Goal: Transaction & Acquisition: Purchase product/service

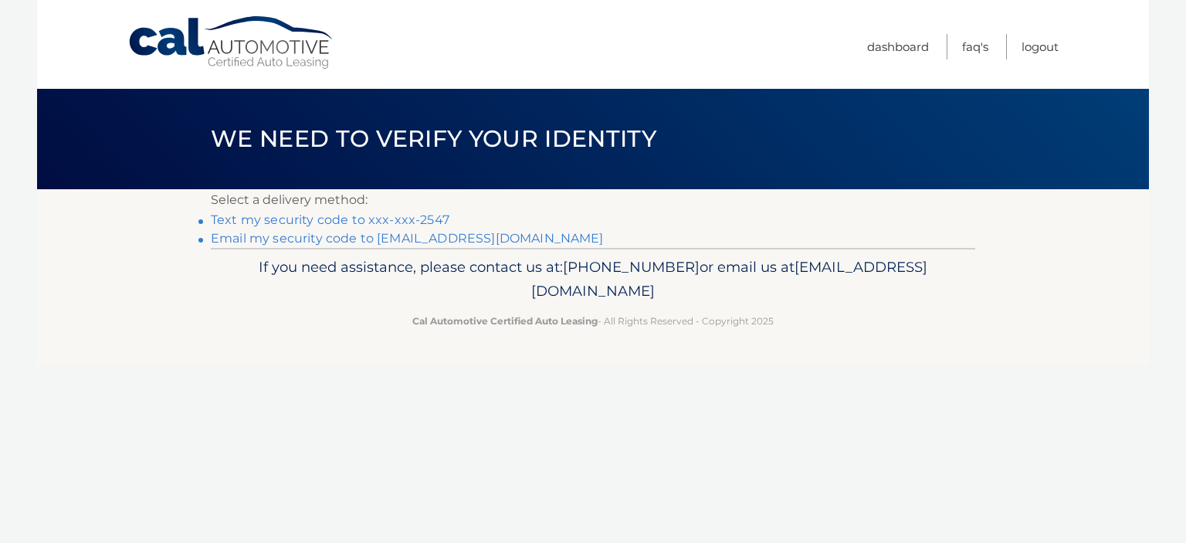
click at [397, 219] on link "Text my security code to xxx-xxx-2547" at bounding box center [330, 219] width 238 height 15
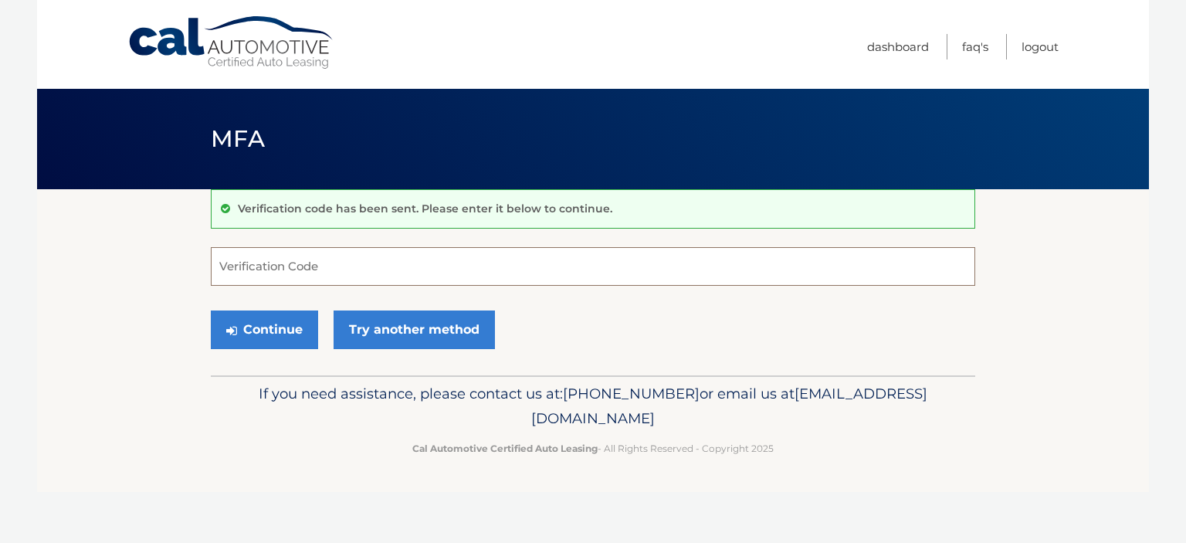
click at [233, 262] on input "Verification Code" at bounding box center [593, 266] width 764 height 39
type input "765776"
click at [269, 319] on button "Continue" at bounding box center [264, 329] width 107 height 39
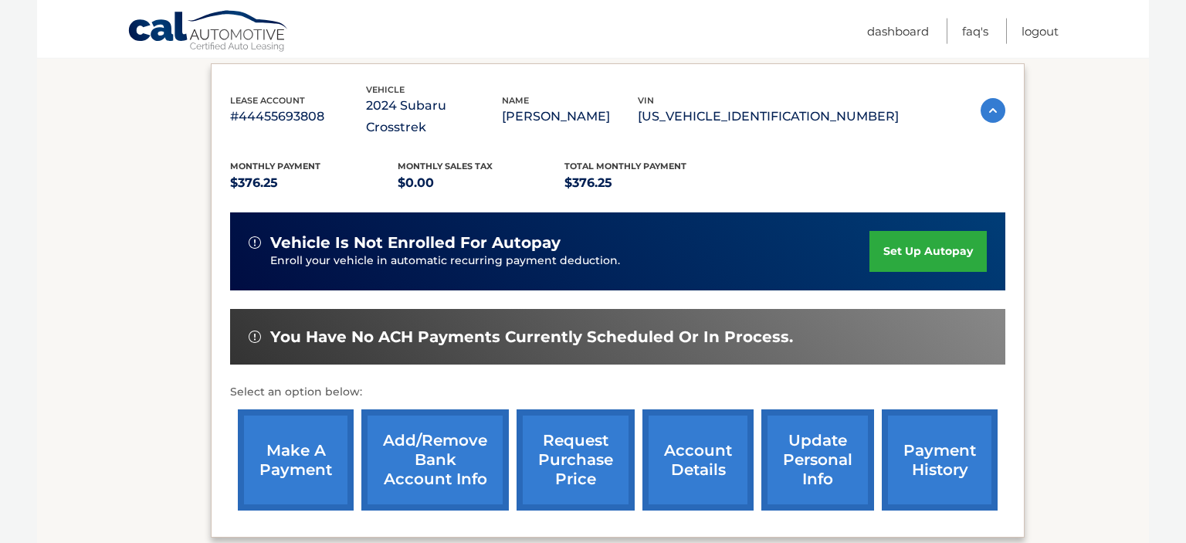
scroll to position [285, 0]
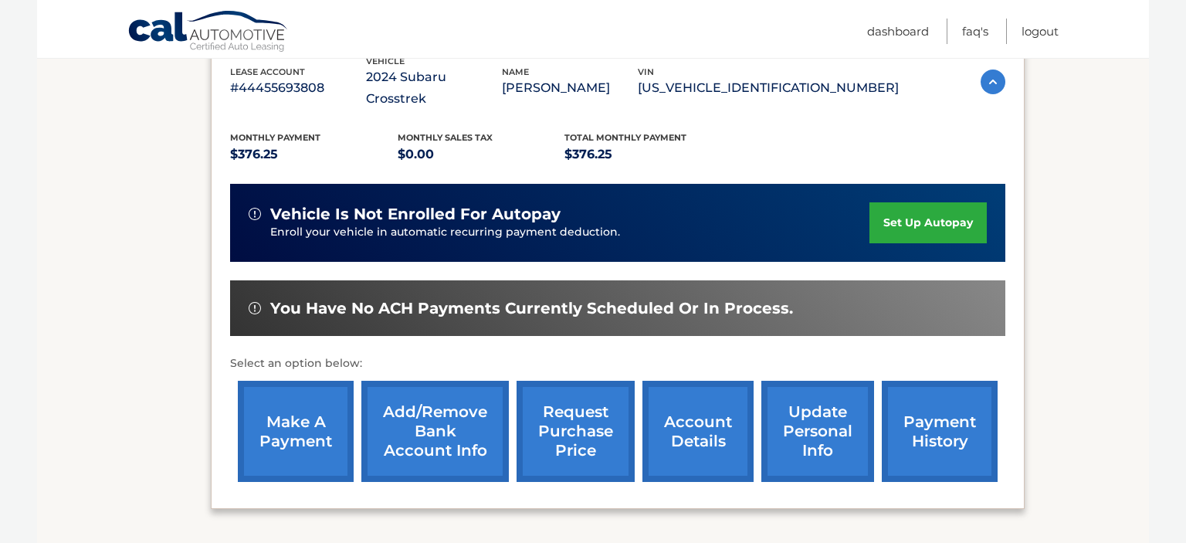
click at [289, 423] on link "make a payment" at bounding box center [296, 431] width 116 height 101
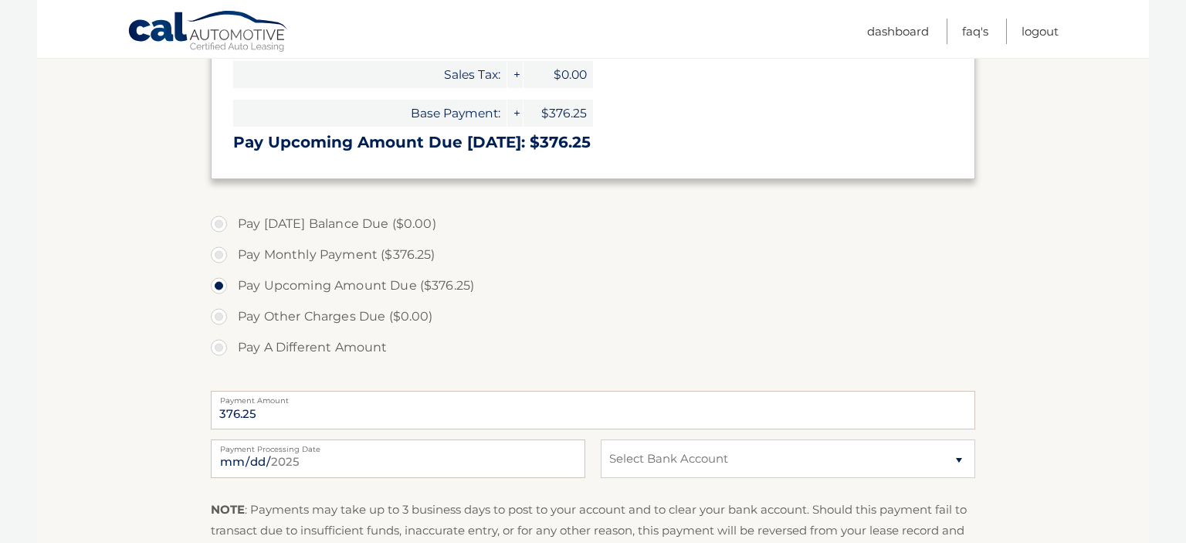
scroll to position [367, 0]
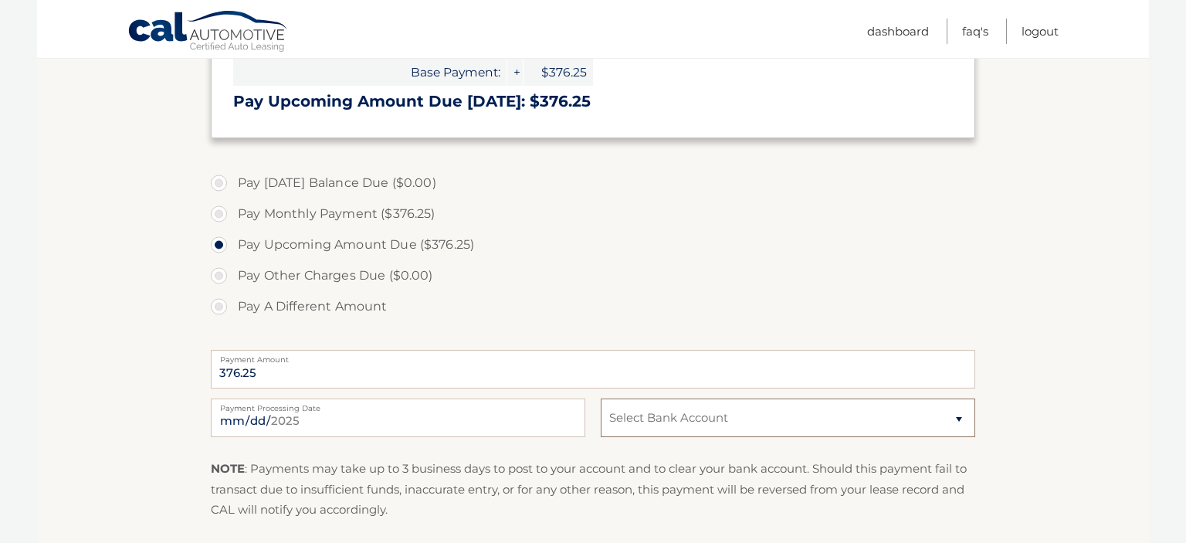
click at [600, 398] on select "Select Bank Account Checking CANANDAIGUA NAT&#039;L BANK &amp; TR. CO. *****938…" at bounding box center [787, 417] width 374 height 39
select select "ZDM3ZTdmZjUtZGMyZS00NjMwLTkyYmYtMDNjNWM1YWE5Y2Zl"
click option "Checking CANANDAIGUA NAT&#039;L BANK &amp; TR. CO. *****9380" at bounding box center [0, 0] width 0 height 0
click at [554, 419] on input "2025-09-07" at bounding box center [398, 417] width 374 height 39
click at [570, 420] on input "2025-09-07" at bounding box center [398, 417] width 374 height 39
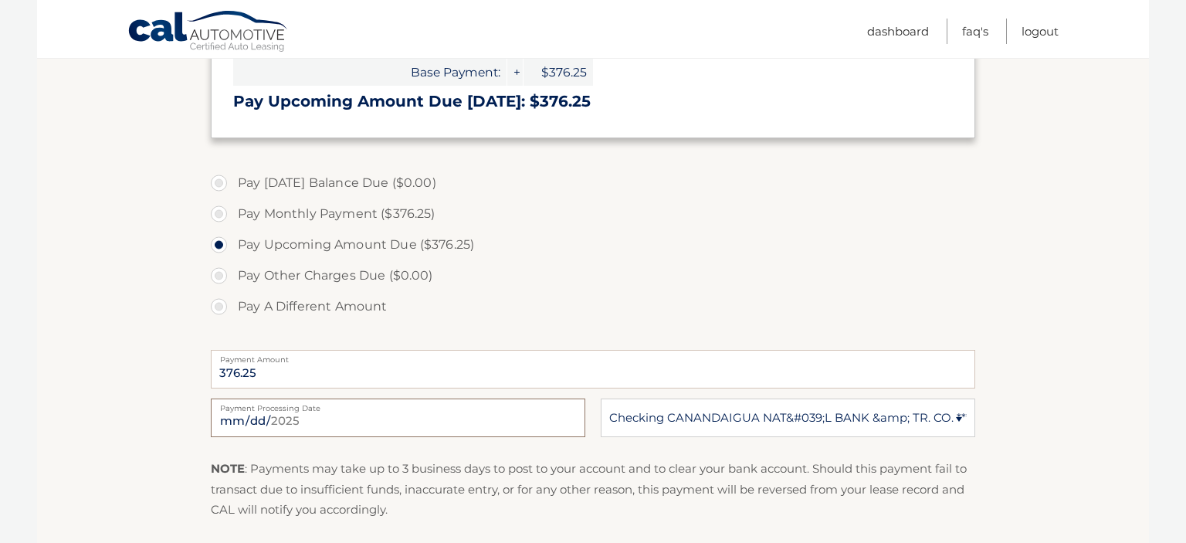
type input "2025-09-08"
click at [330, 307] on label "Pay A Different Amount" at bounding box center [593, 306] width 764 height 31
click at [232, 307] on input "Pay A Different Amount" at bounding box center [224, 303] width 15 height 25
radio input "true"
type input "0"
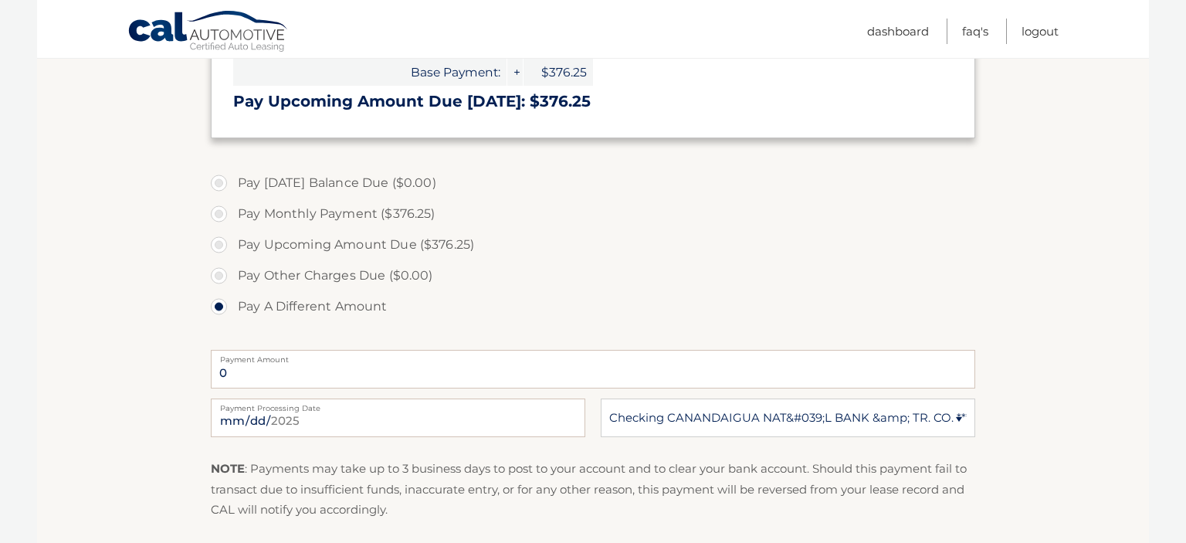
click at [219, 214] on label "Pay Monthly Payment ($376.25)" at bounding box center [593, 213] width 764 height 31
click at [219, 214] on input "Pay Monthly Payment ($376.25)" at bounding box center [224, 210] width 15 height 25
radio input "true"
type input "376.25"
click at [678, 233] on label "Pay Upcoming Amount Due ($376.25)" at bounding box center [593, 244] width 764 height 31
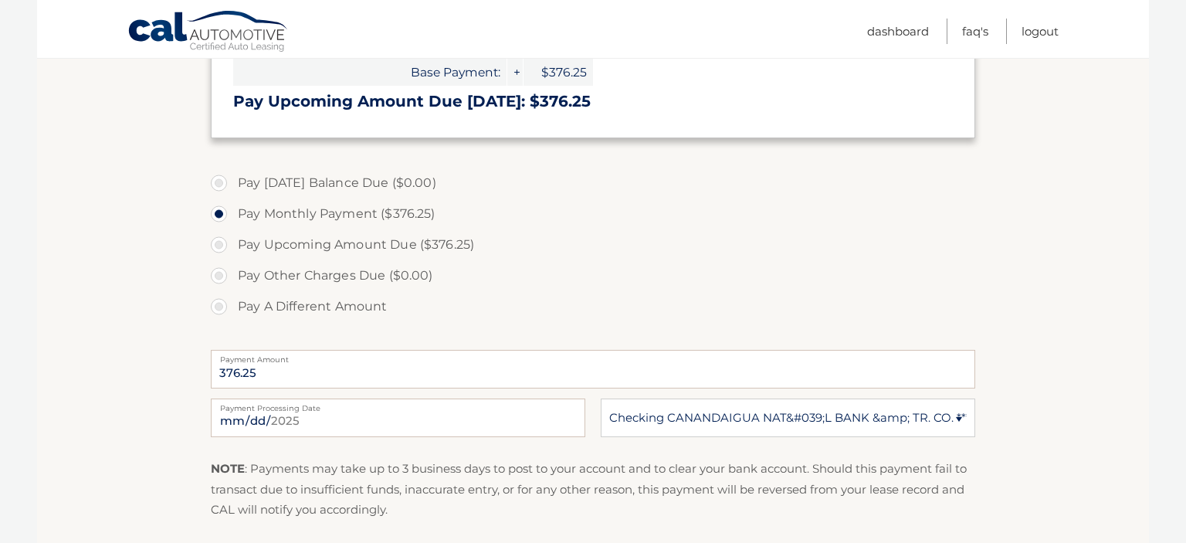
click at [232, 233] on input "Pay Upcoming Amount Due ($376.25)" at bounding box center [224, 241] width 15 height 25
radio input "true"
click at [217, 291] on input "Pay A Different Amount" at bounding box center [224, 303] width 15 height 25
radio input "true"
type input "0"
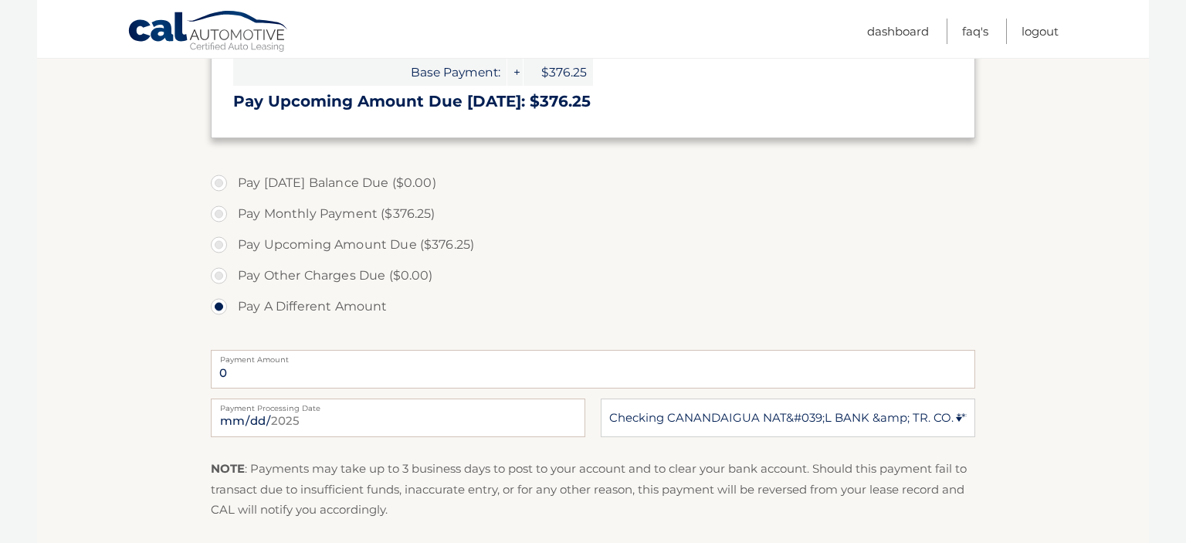
click at [221, 213] on label "Pay Monthly Payment ($376.25)" at bounding box center [593, 213] width 764 height 31
click at [221, 213] on input "Pay Monthly Payment ($376.25)" at bounding box center [224, 210] width 15 height 25
radio input "true"
type input "376.25"
click at [600, 398] on select "Select Bank Account Checking CANANDAIGUA NAT&#039;L BANK &amp; TR. CO. *****938…" at bounding box center [787, 417] width 374 height 39
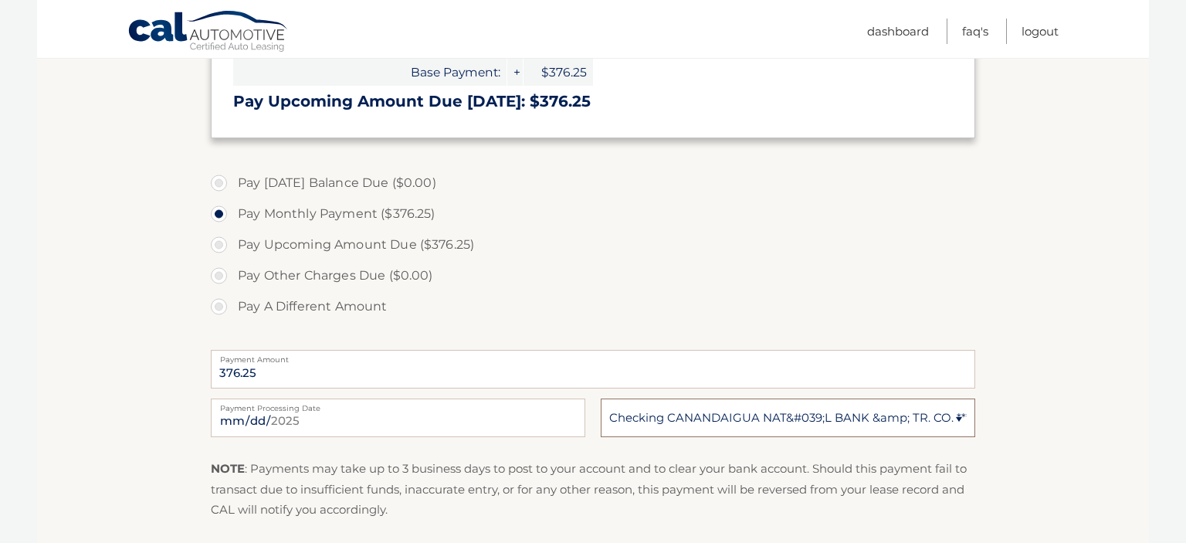
click option "Checking CANANDAIGUA NAT&#039;L BANK &amp; TR. CO. *****9380" at bounding box center [0, 0] width 0 height 0
click at [600, 398] on select "Select Bank Account Checking CANANDAIGUA NAT&#039;L BANK &amp; TR. CO. *****938…" at bounding box center [787, 417] width 374 height 39
select select "ZDM3ZTdmZjUtZGMyZS00NjMwLTkyYmYtMDNjNWM1YWE5Y2Zl"
click option "Checking CANANDAIGUA NAT&#039;L BANK &amp; TR. CO. *****9380" at bounding box center [0, 0] width 0 height 0
click at [1037, 522] on section "Account Overview | Make a Payment Payment Information Today's Balance Due: = $0…" at bounding box center [592, 220] width 1111 height 797
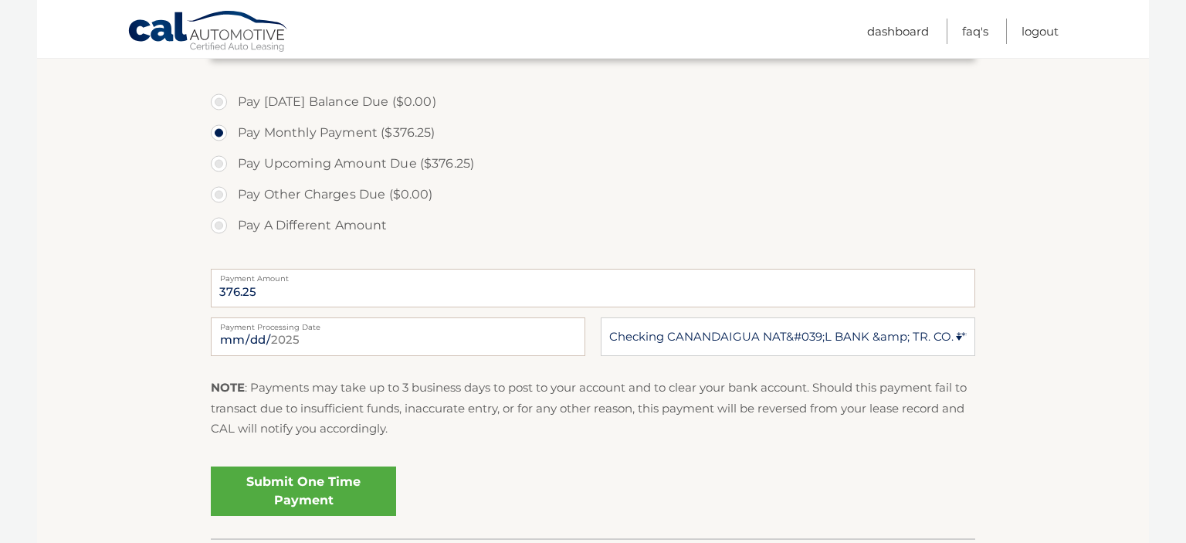
scroll to position [489, 0]
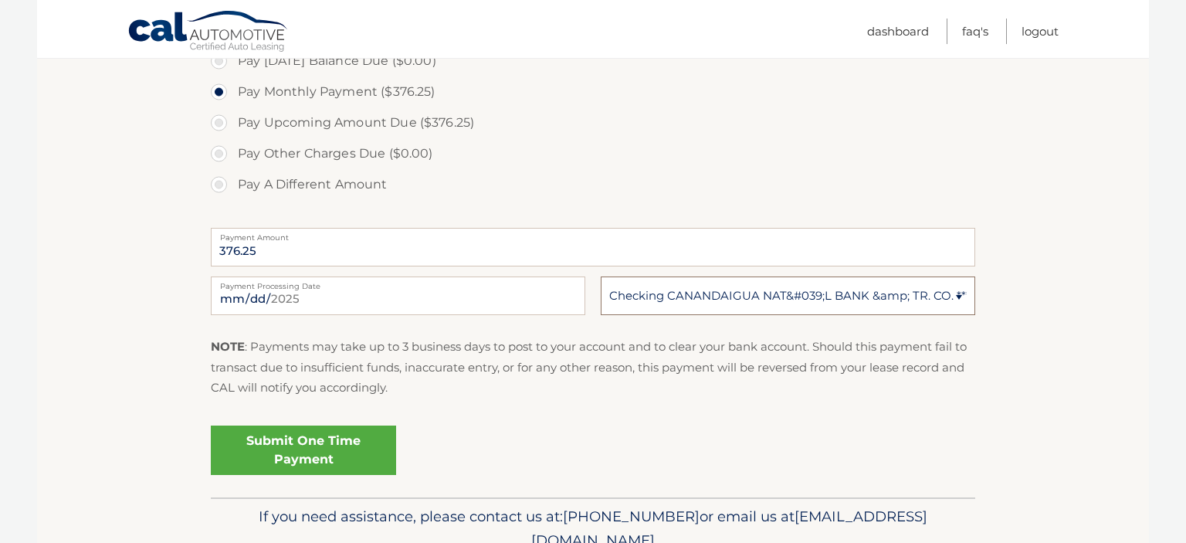
click at [600, 276] on select "Select Bank Account Checking CANANDAIGUA NAT&#039;L BANK &amp; TR. CO. *****938…" at bounding box center [787, 295] width 374 height 39
click option "Checking CANANDAIGUA NAT&#039;L BANK &amp; TR. CO. *****9380" at bounding box center [0, 0] width 0 height 0
click at [330, 442] on link "Submit One Time Payment" at bounding box center [303, 449] width 185 height 49
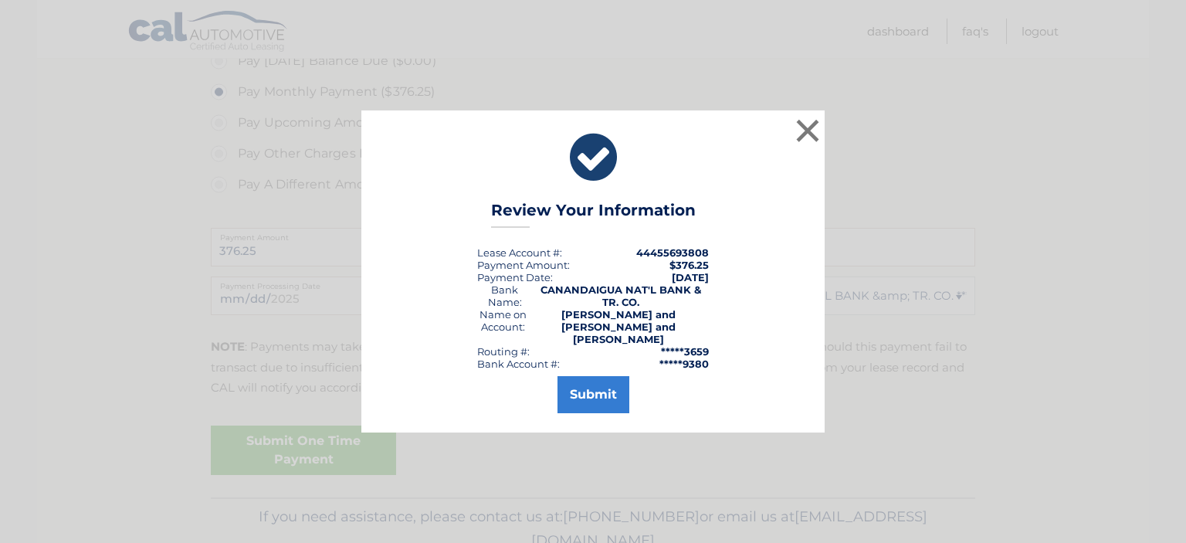
click at [553, 509] on div "× Review Your Information Lease Account #: 44455693808 Payment Amount: $376.25 …" at bounding box center [593, 271] width 1186 height 543
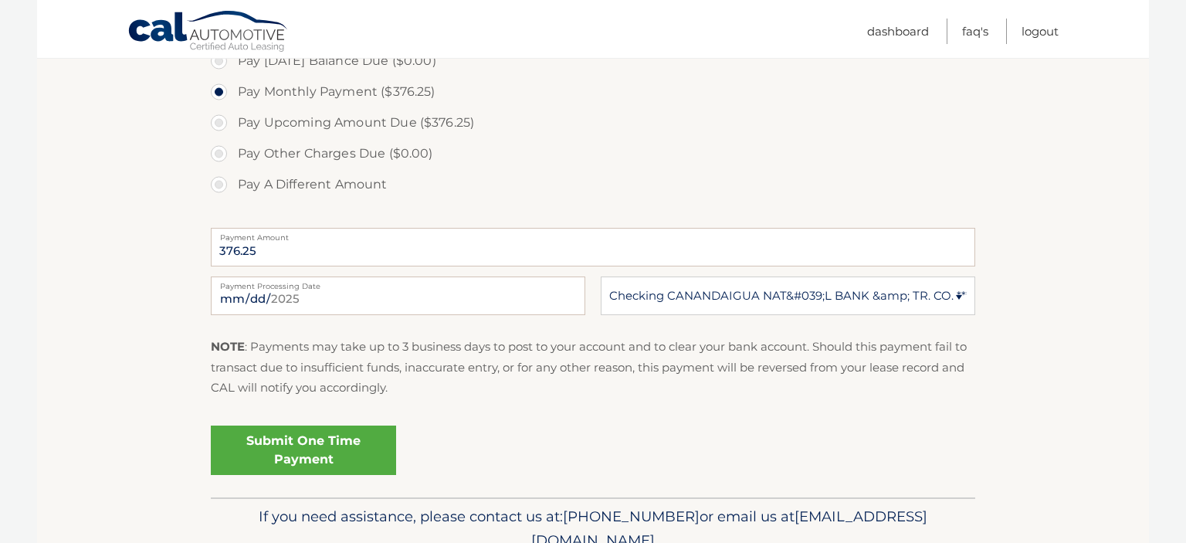
click at [553, 509] on p "If you need assistance, please contact us at: 609-807-3200 or email us at Custo…" at bounding box center [593, 528] width 744 height 49
click at [323, 445] on link "Submit One Time Payment" at bounding box center [303, 449] width 185 height 49
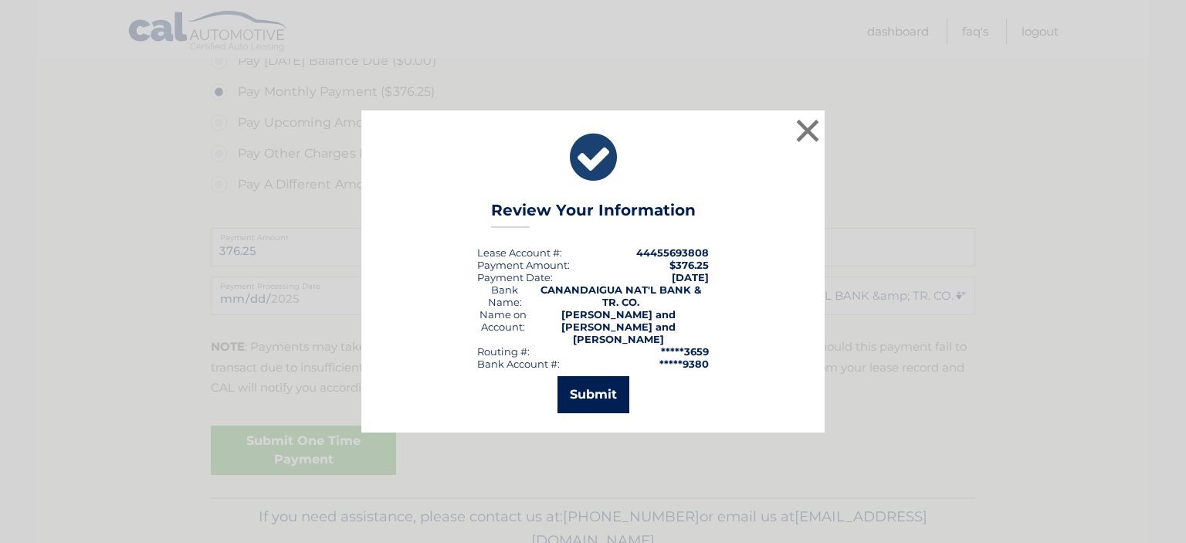
click at [599, 387] on button "Submit" at bounding box center [593, 394] width 72 height 37
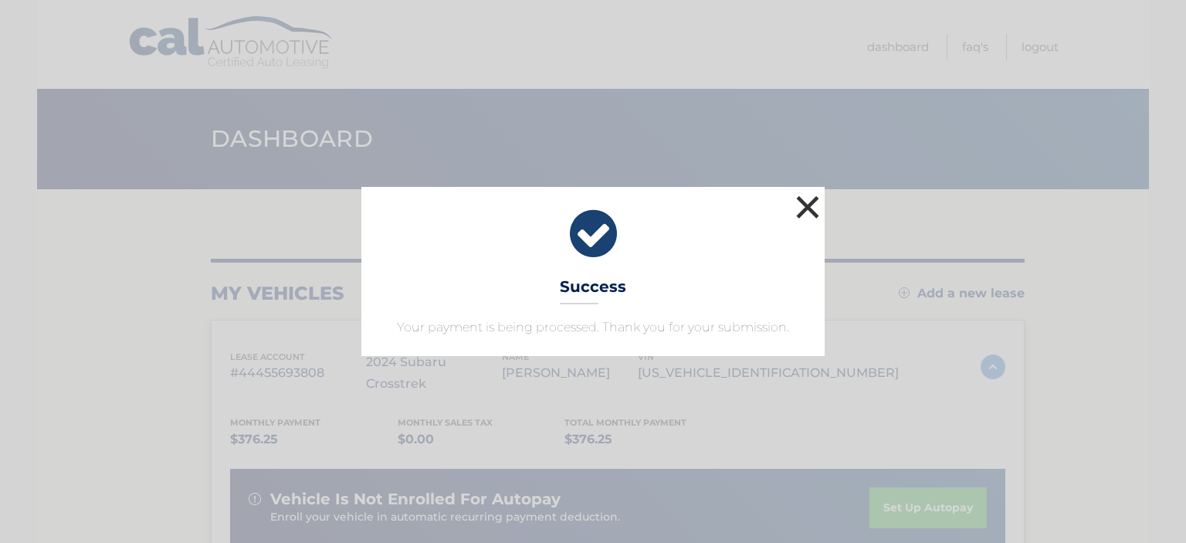
click at [803, 205] on button "×" at bounding box center [807, 206] width 31 height 31
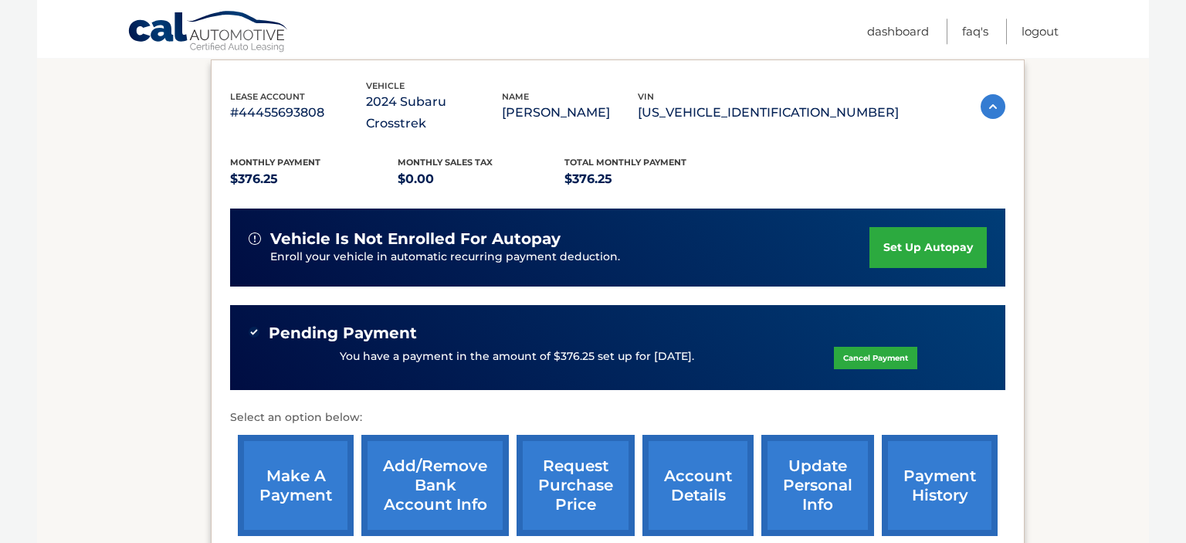
scroll to position [285, 0]
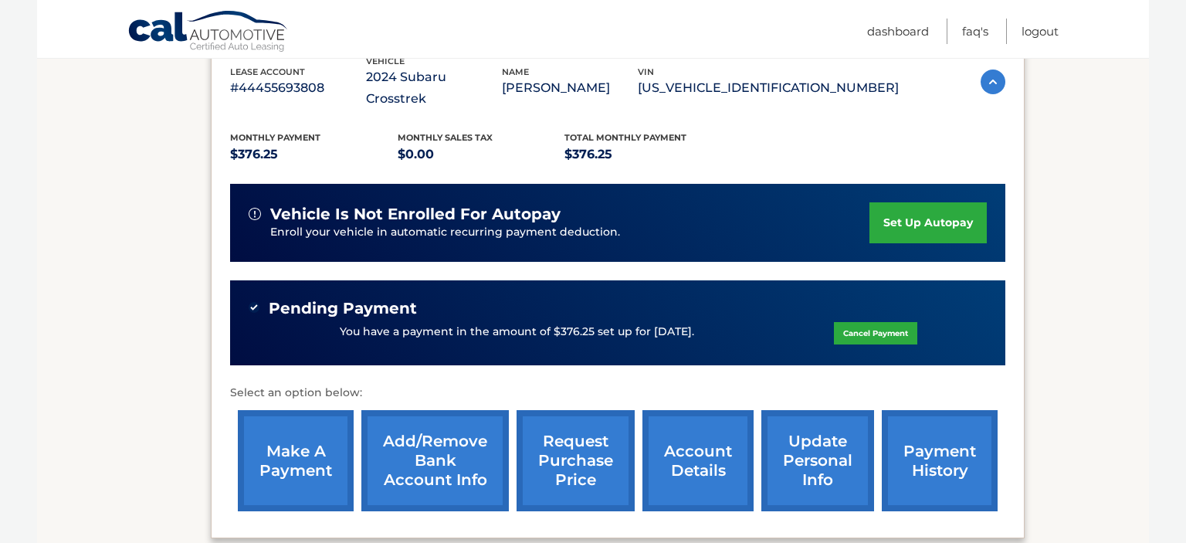
click at [897, 447] on link "payment history" at bounding box center [939, 460] width 116 height 101
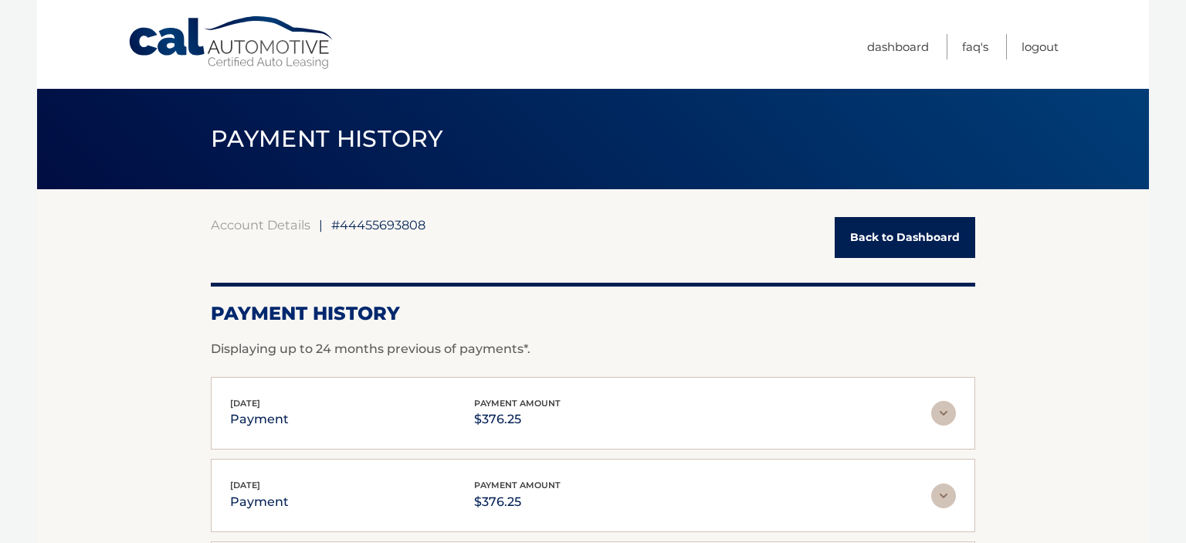
click at [904, 242] on link "Back to Dashboard" at bounding box center [904, 237] width 140 height 41
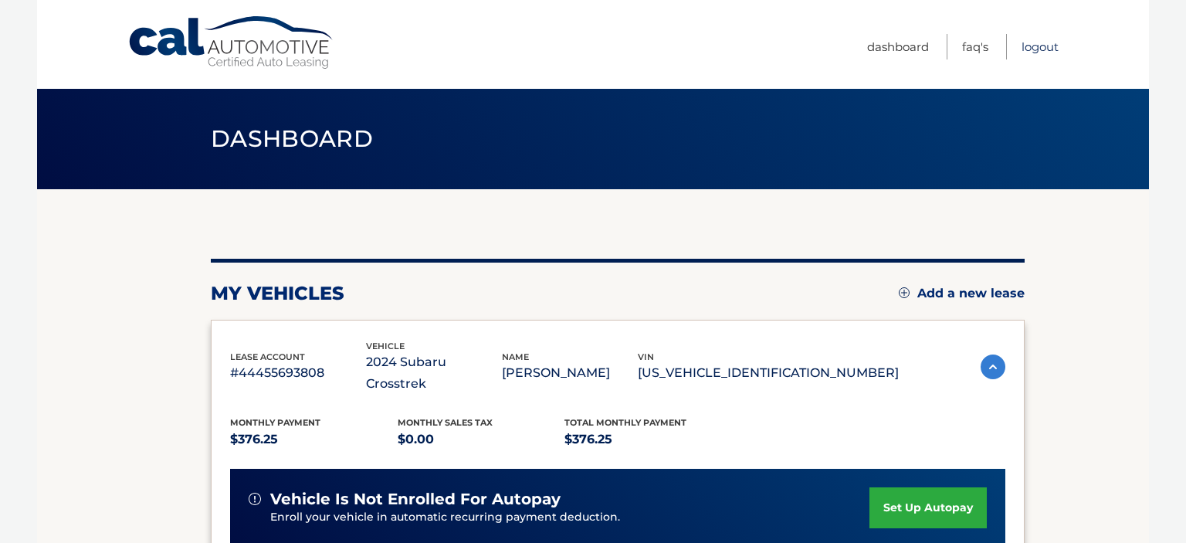
click at [1039, 46] on link "Logout" at bounding box center [1039, 46] width 37 height 25
